Goal: Task Accomplishment & Management: Use online tool/utility

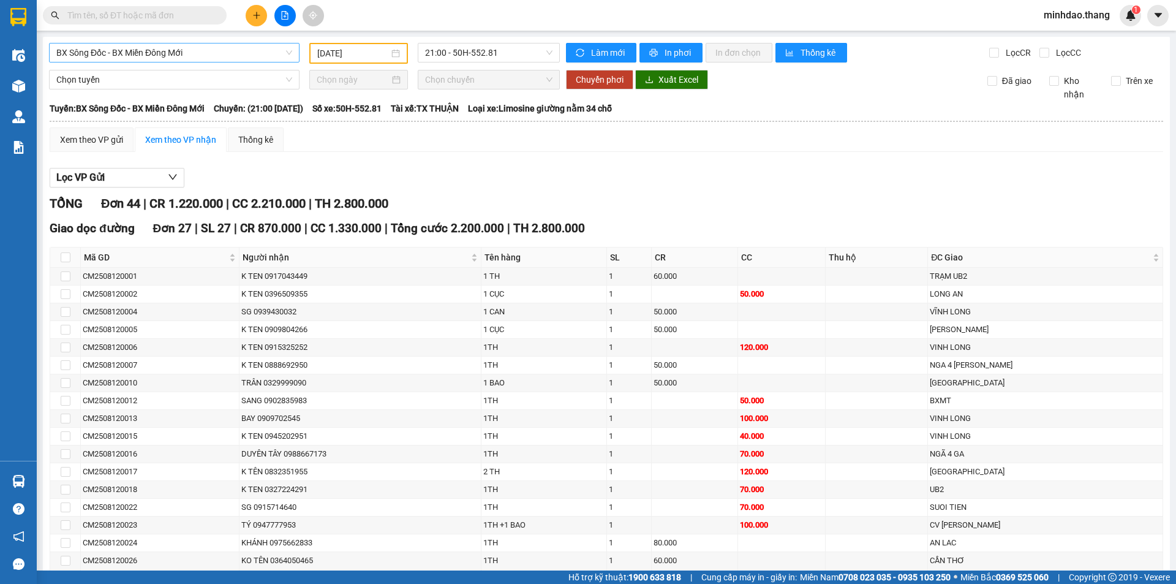
click at [169, 61] on span "BX Sông Đốc - BX Miền Đông Mới" at bounding box center [174, 52] width 236 height 18
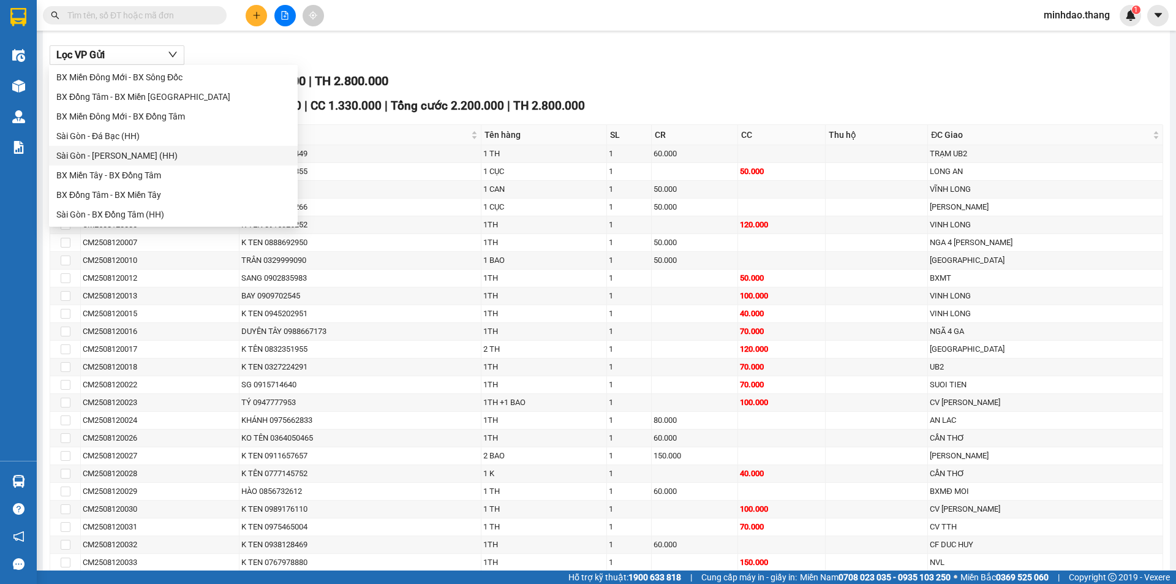
scroll to position [56, 0]
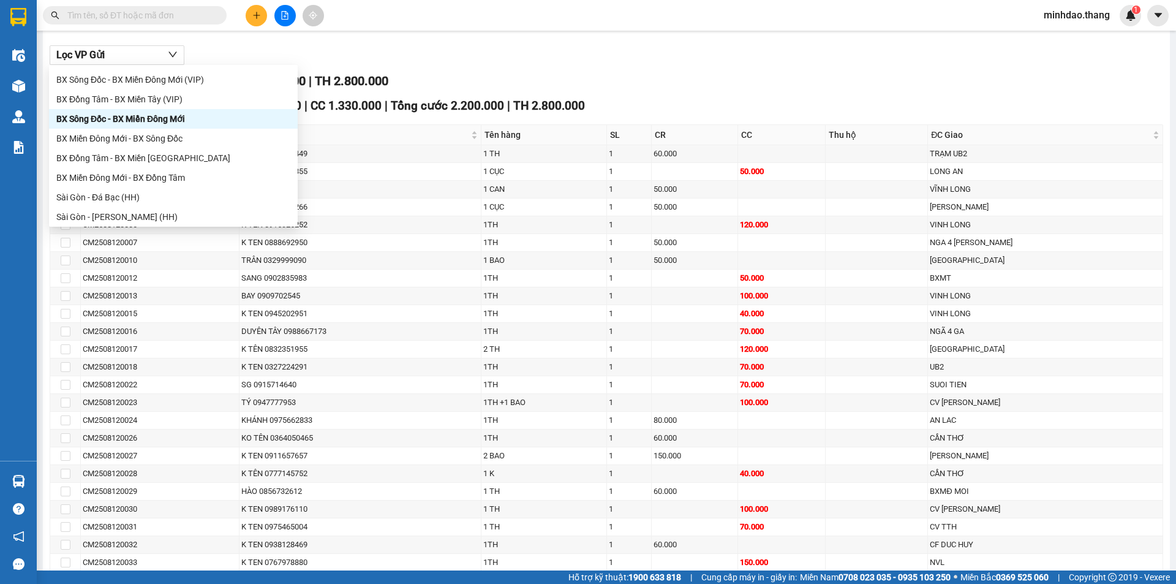
drag, startPoint x: 151, startPoint y: 156, endPoint x: 157, endPoint y: 124, distance: 32.4
click at [157, 124] on div "BX Miền Tây - BX Đồng Tâm (VIP) BX Sông Đốc - BX Miền Đông Mới (VIP) BX Đồng Tâ…" at bounding box center [173, 148] width 249 height 196
click at [157, 124] on div "BX Sông Đốc - BX Miền Đông Mới" at bounding box center [173, 118] width 234 height 13
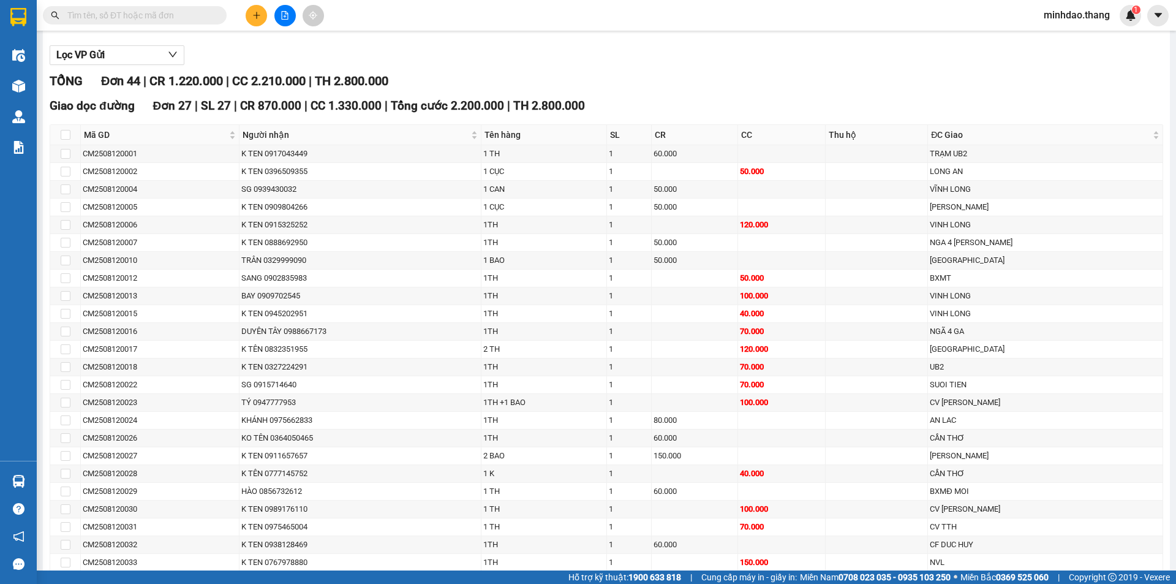
scroll to position [0, 0]
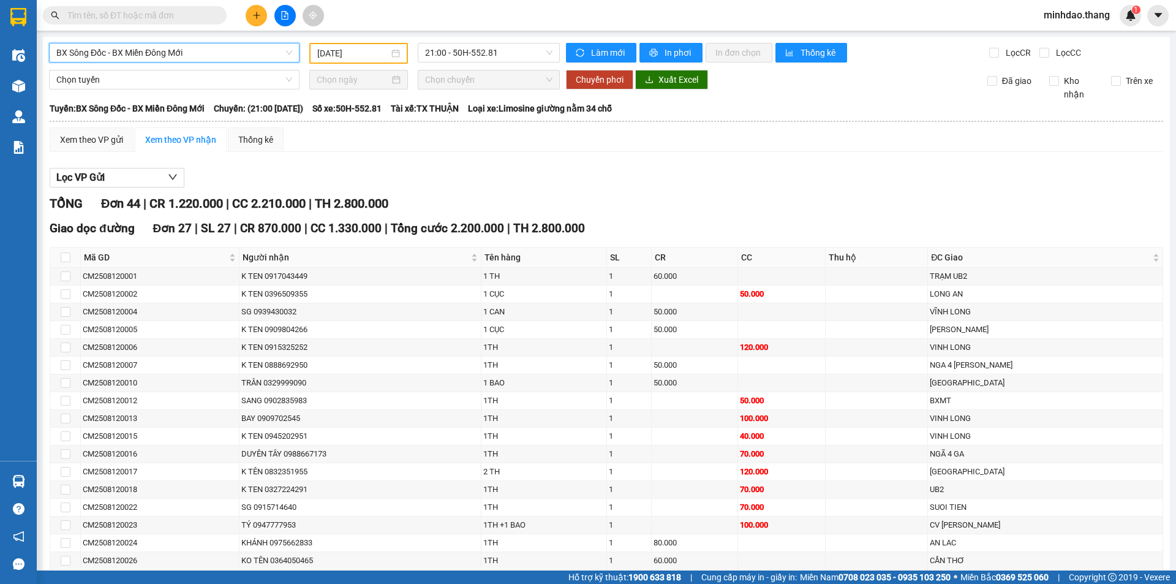
click at [344, 54] on input "[DATE]" at bounding box center [353, 53] width 72 height 13
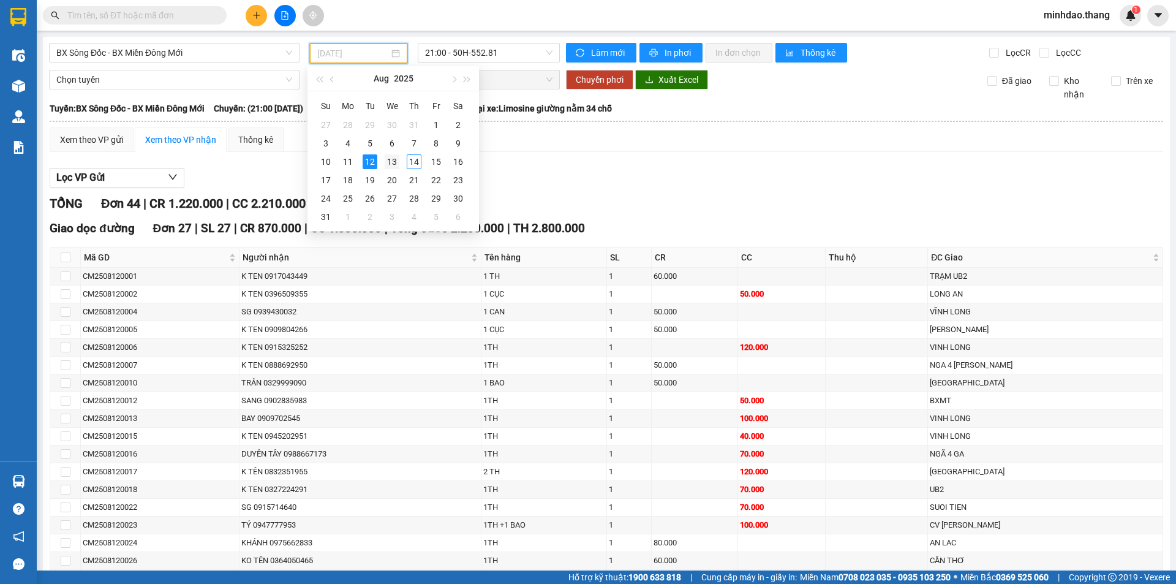
click at [390, 159] on div "13" at bounding box center [392, 161] width 15 height 15
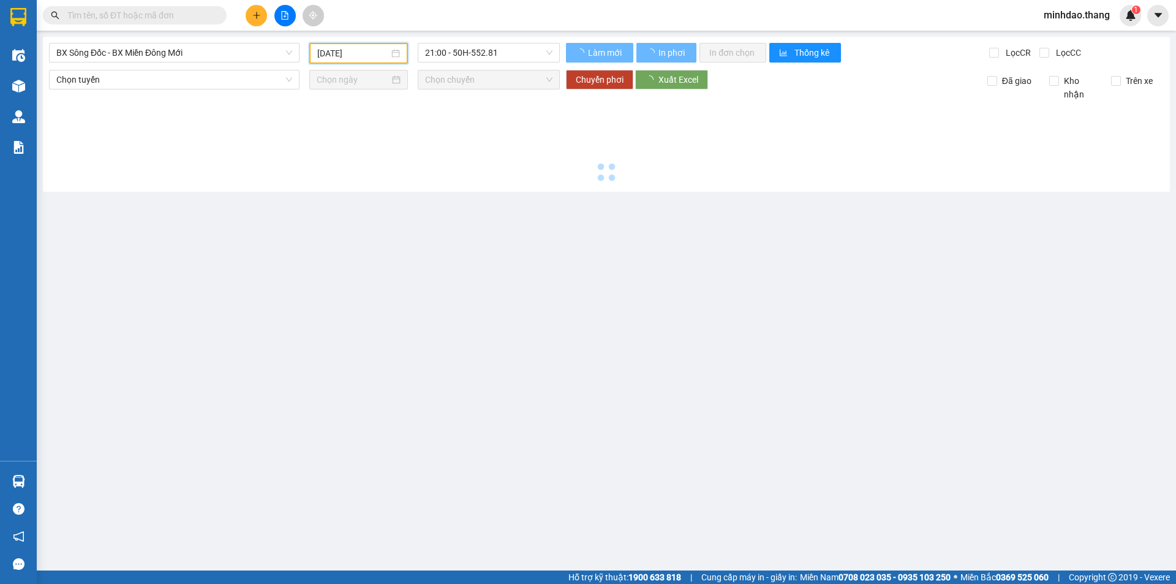
type input "[DATE]"
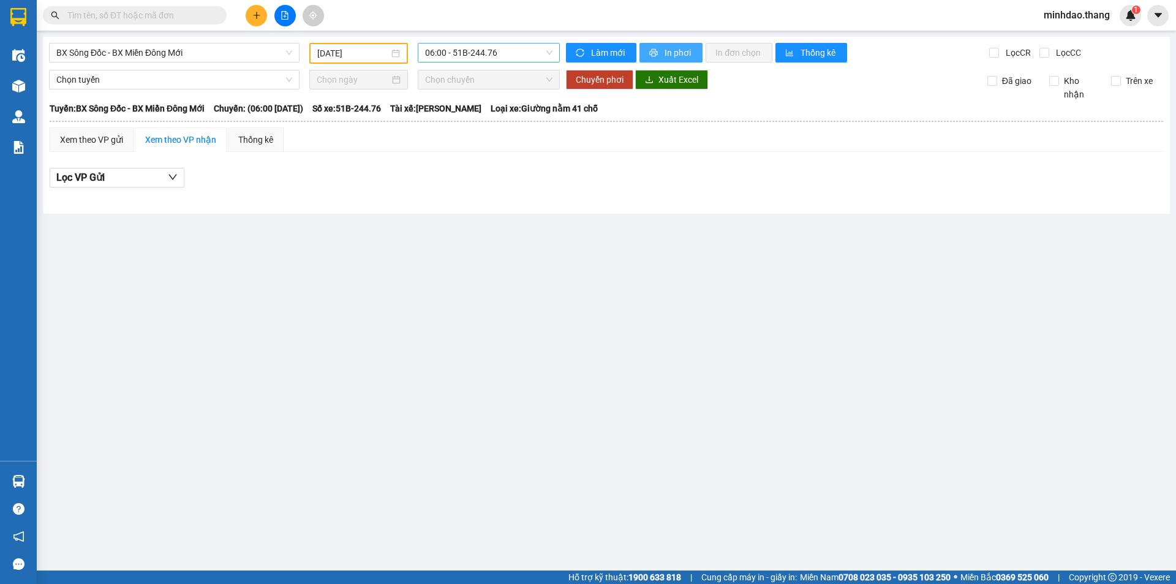
drag, startPoint x: 649, startPoint y: 57, endPoint x: 496, endPoint y: 62, distance: 153.2
click at [511, 62] on div "BX Sông Đốc - BX Miền Đông Mới [DATE] 06:00 - 51B-244.76 Làm mới In phơi In đơn…" at bounding box center [606, 53] width 1115 height 21
click at [496, 62] on div "06:00 - 51B-244.76" at bounding box center [489, 53] width 142 height 20
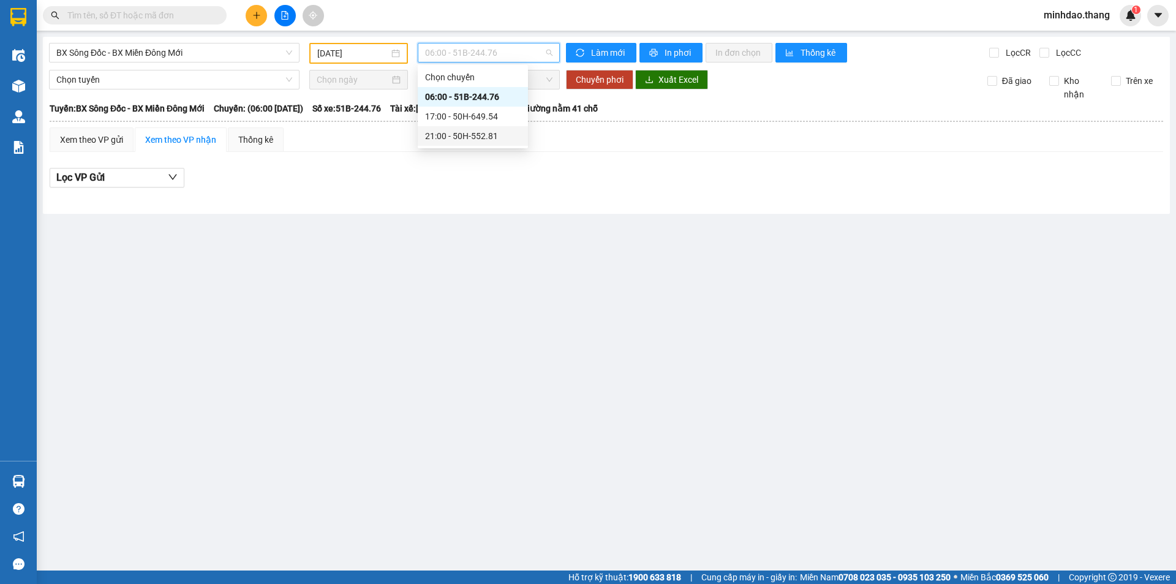
click at [469, 129] on div "21:00 - 50H-552.81" at bounding box center [473, 136] width 110 height 20
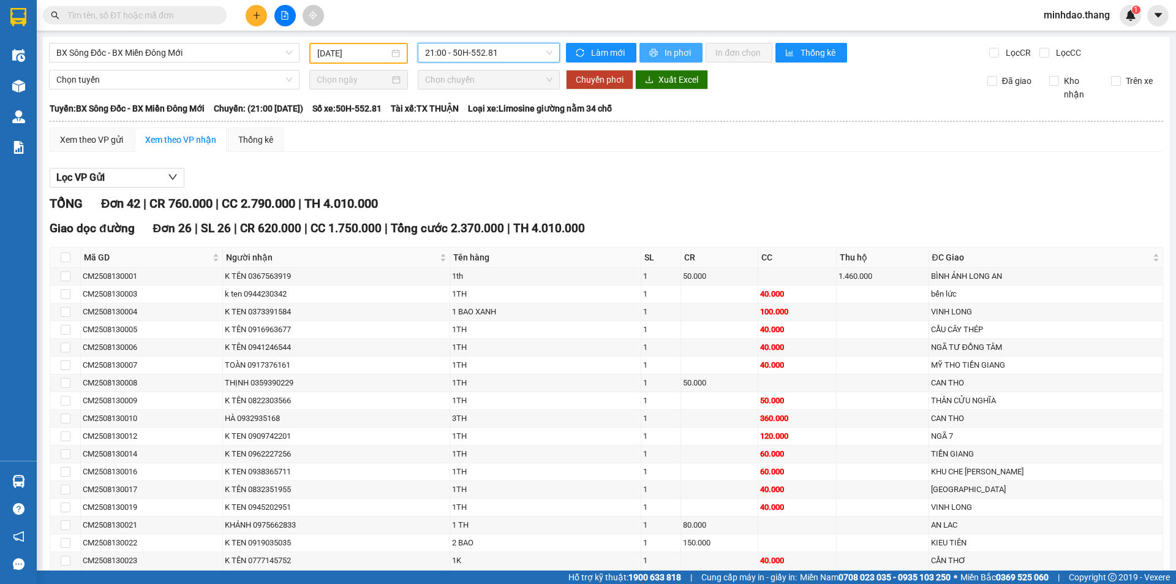
click at [665, 51] on span "In phơi" at bounding box center [679, 52] width 28 height 13
click at [184, 55] on span "BX Sông Đốc - BX Miền Đông Mới" at bounding box center [174, 52] width 236 height 18
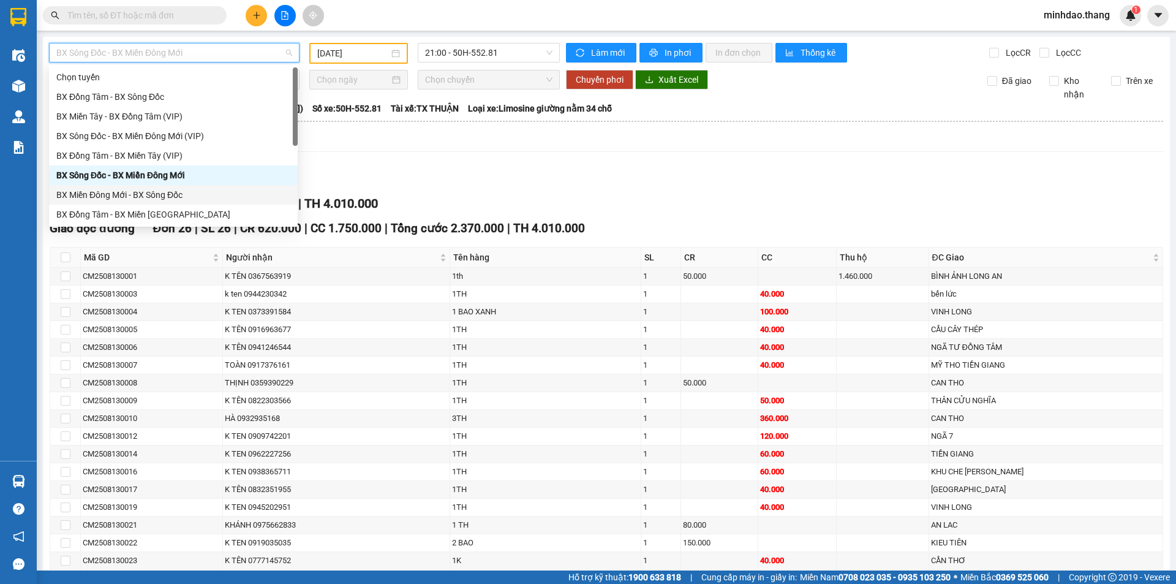
scroll to position [118, 0]
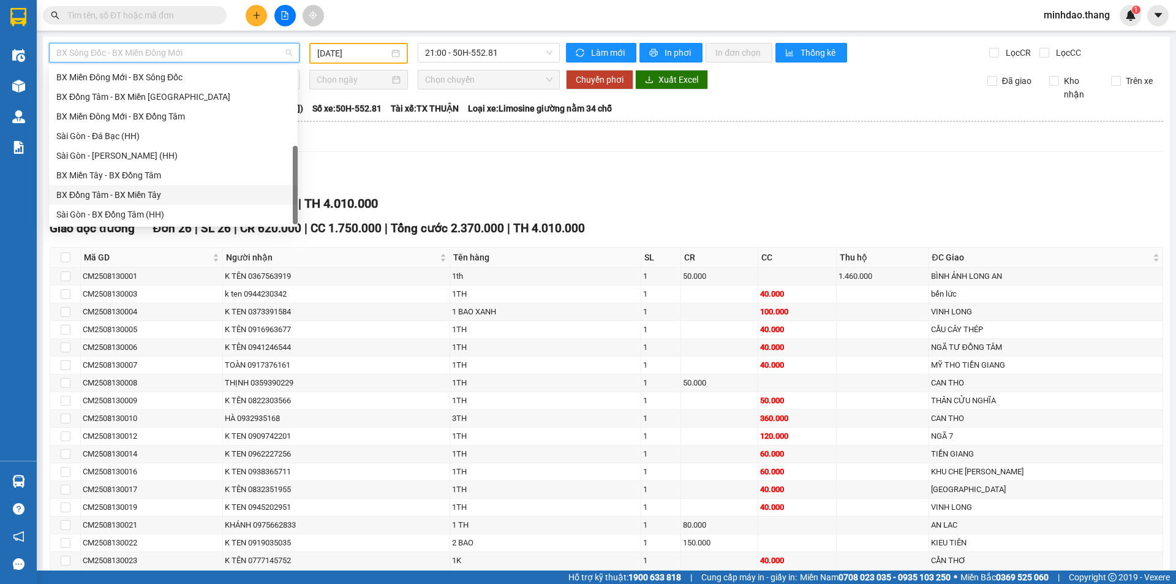
click at [126, 197] on div "BX Đồng Tâm - BX Miền Tây" at bounding box center [173, 194] width 234 height 13
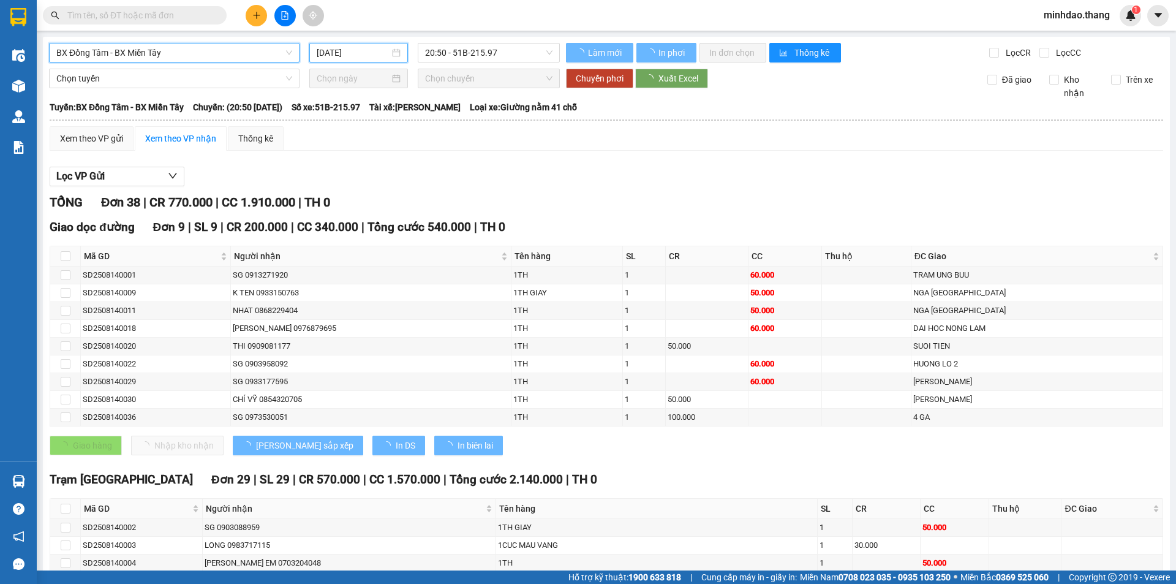
click at [358, 55] on input "[DATE]" at bounding box center [353, 52] width 73 height 13
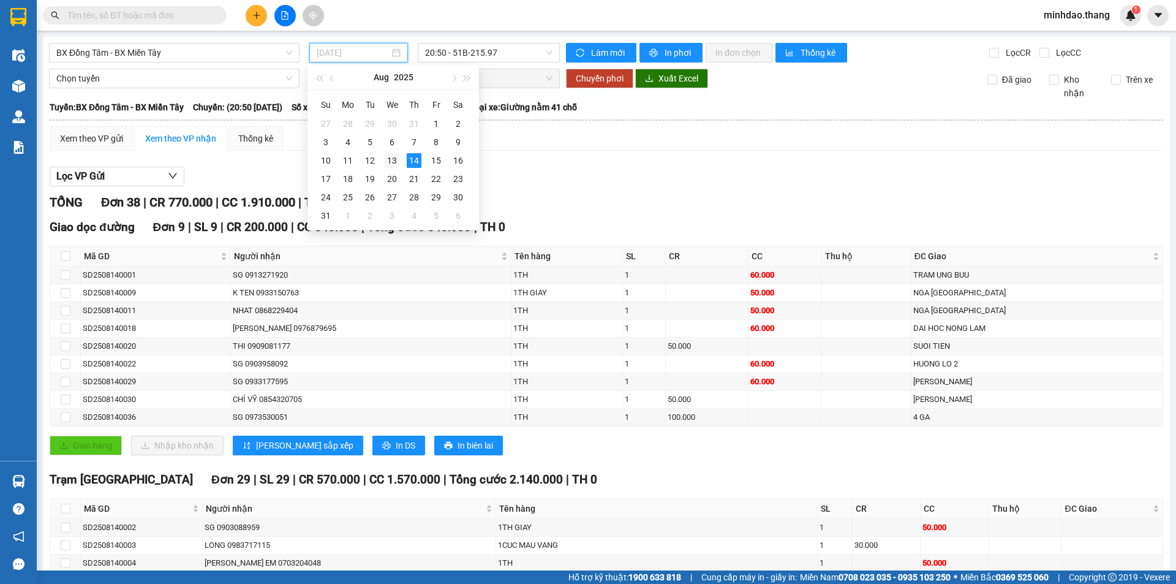
click at [393, 159] on div "13" at bounding box center [392, 160] width 15 height 15
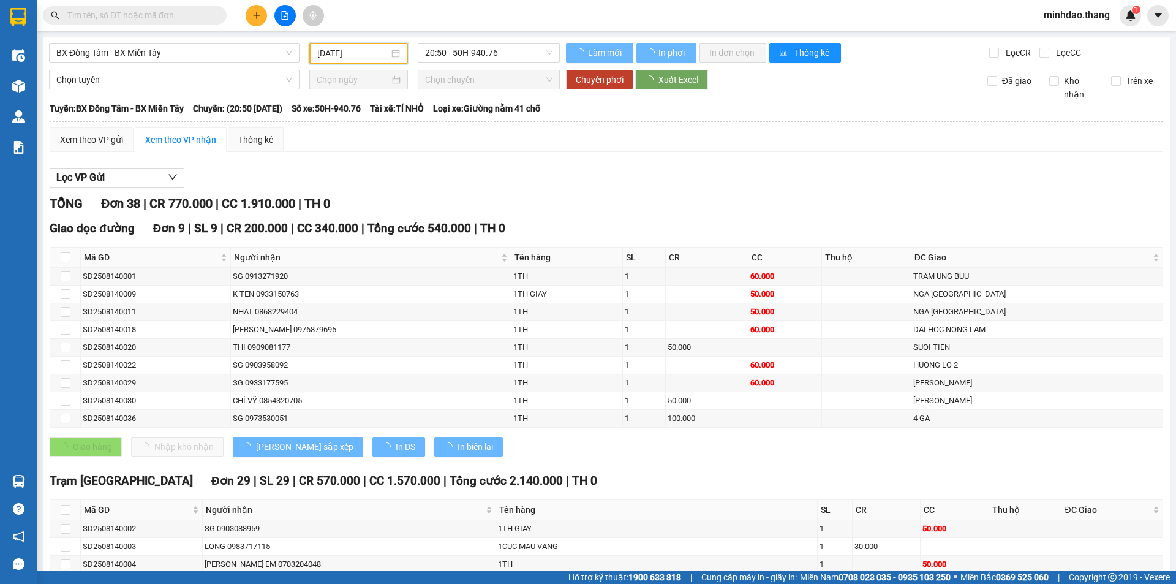
type input "[DATE]"
click at [516, 58] on span "20:50 - 50H-940.76" at bounding box center [488, 52] width 127 height 18
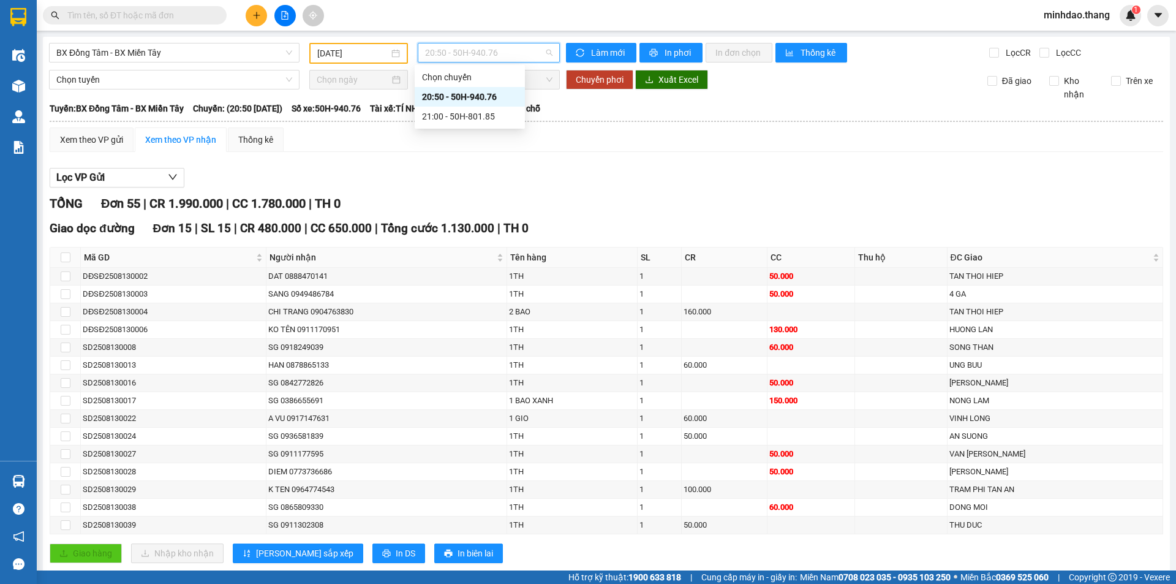
click at [474, 93] on div "20:50 - 50H-940.76" at bounding box center [470, 96] width 96 height 13
click at [665, 52] on span "In phơi" at bounding box center [679, 52] width 28 height 13
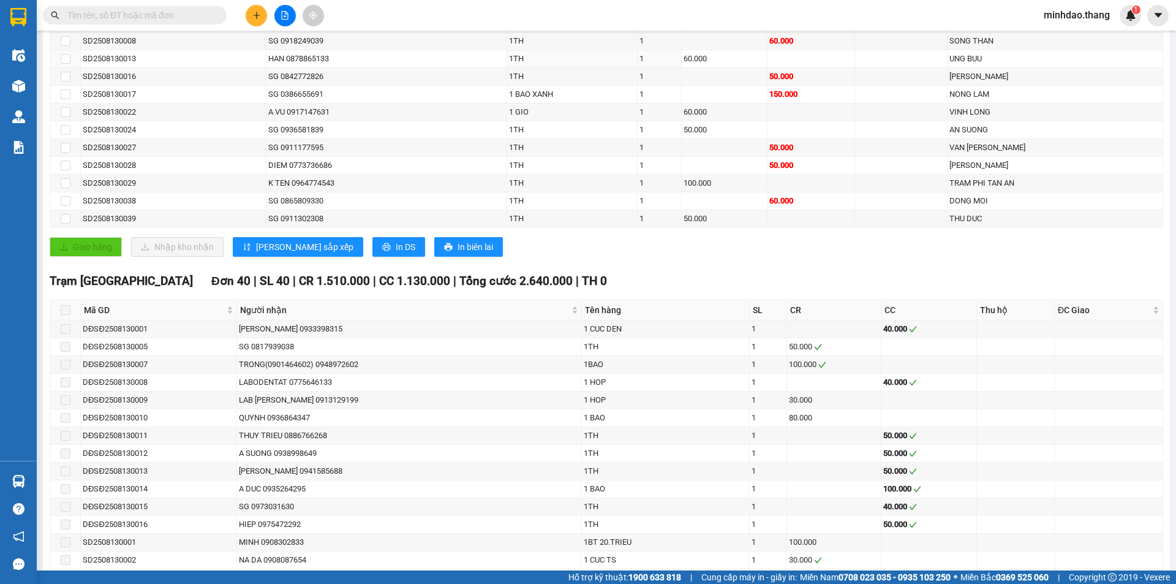
scroll to position [613, 0]
